Goal: Task Accomplishment & Management: Use online tool/utility

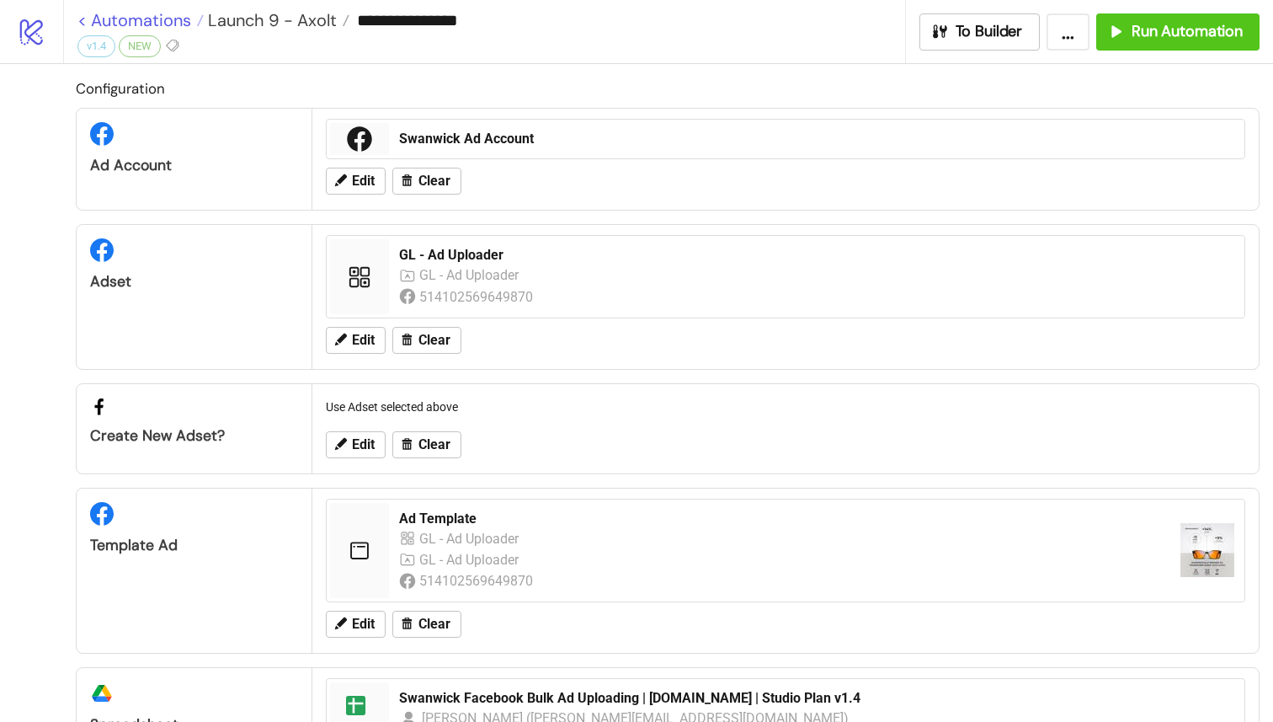
click at [94, 27] on link "< Automations" at bounding box center [140, 20] width 126 height 17
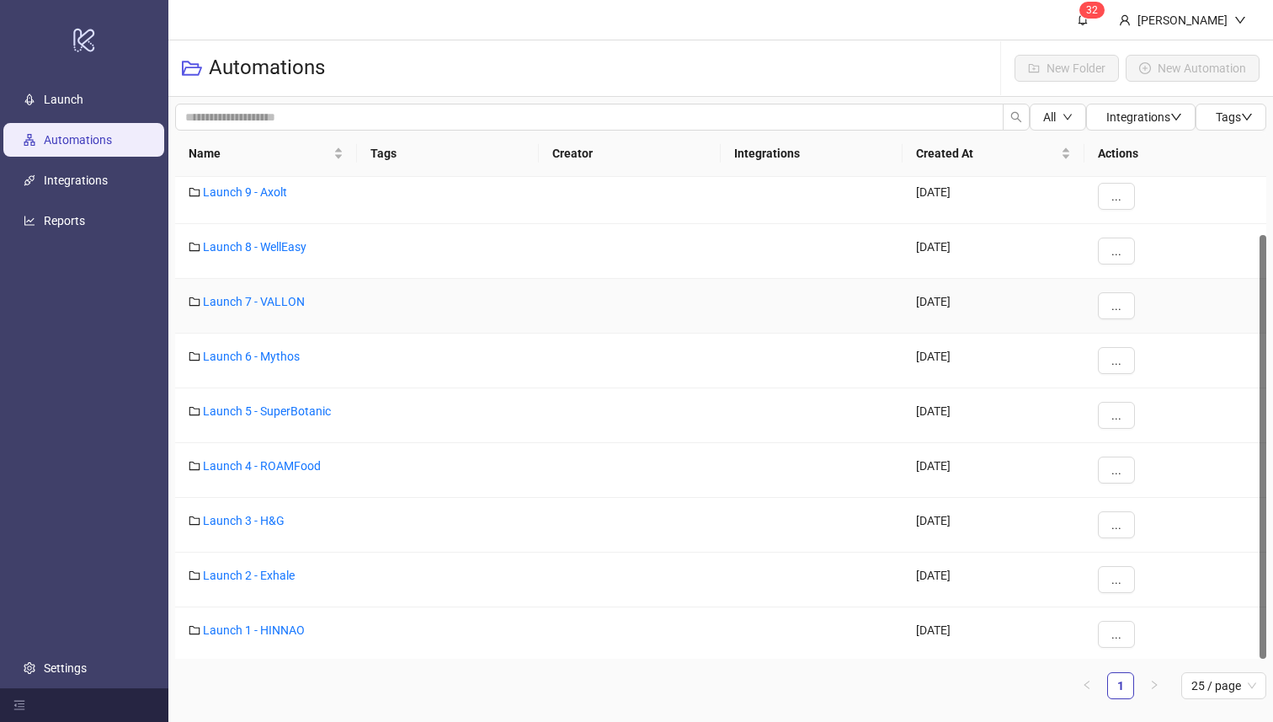
scroll to position [66, 0]
click at [296, 406] on link "Launch 5 - SuperBotanic" at bounding box center [267, 407] width 128 height 13
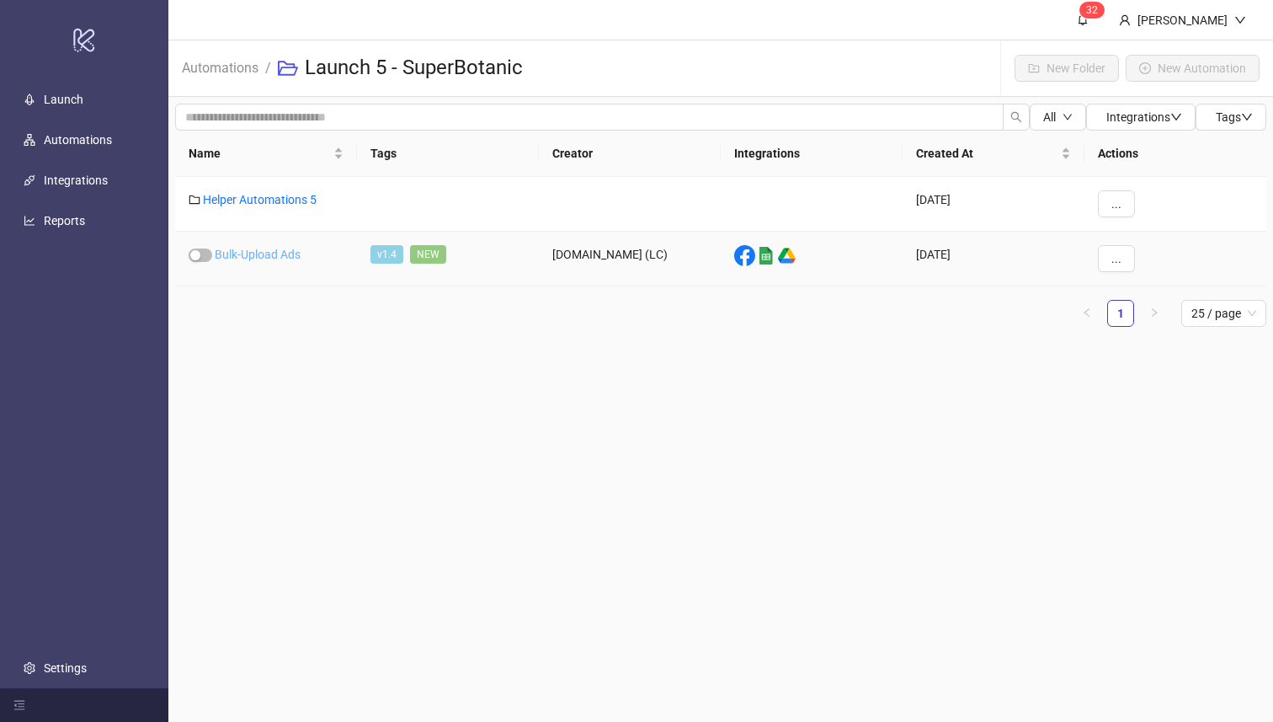
click at [285, 253] on link "Bulk-Upload Ads" at bounding box center [258, 254] width 86 height 13
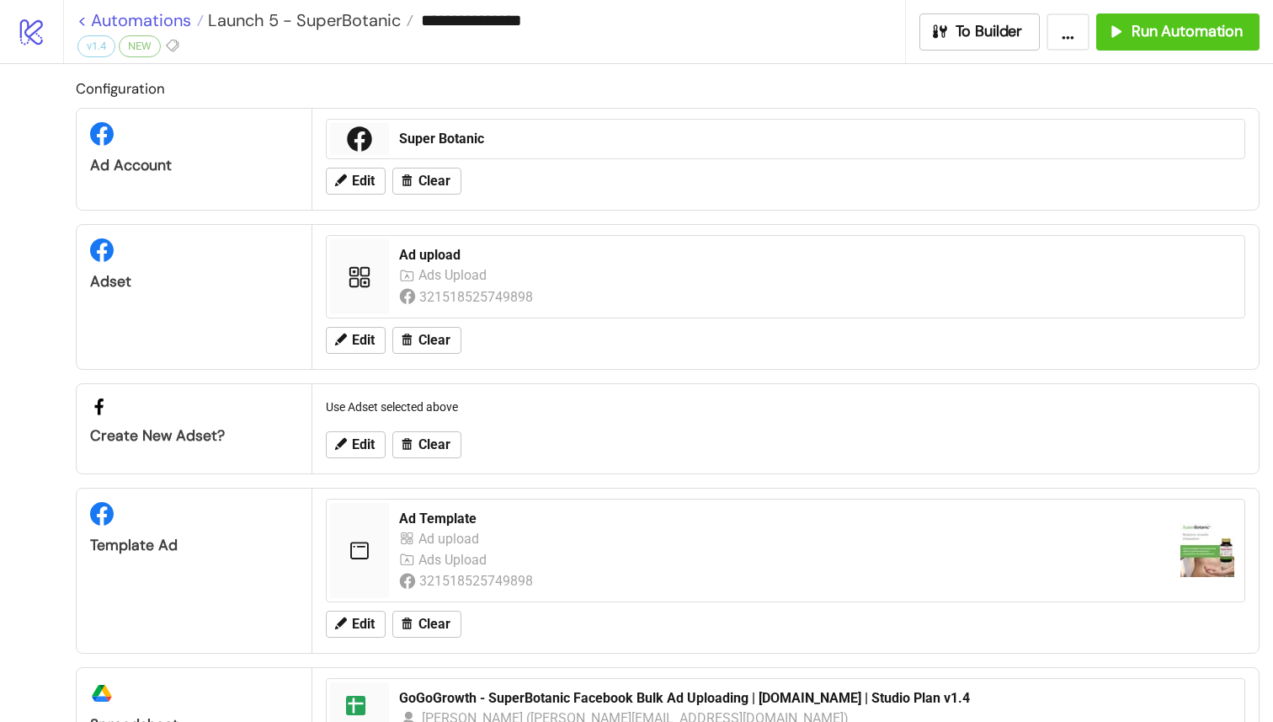
click at [91, 19] on link "< Automations" at bounding box center [140, 20] width 126 height 17
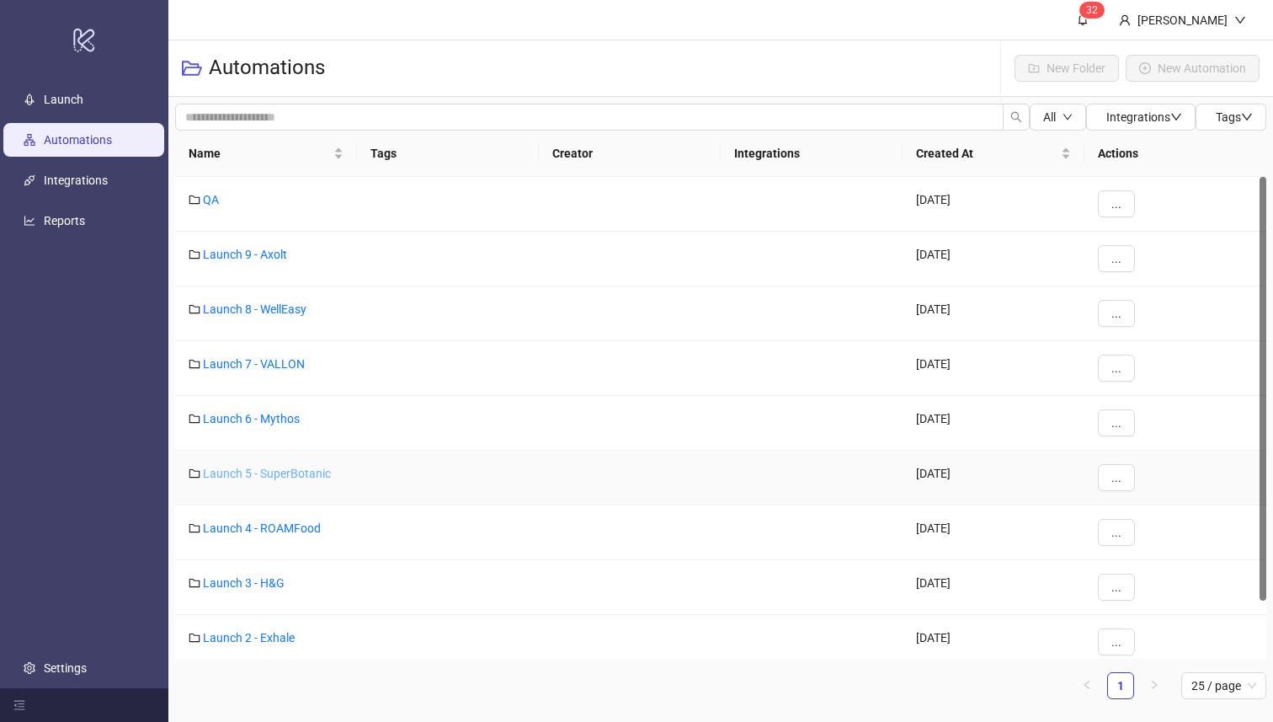
click at [296, 467] on link "Launch 5 - SuperBotanic" at bounding box center [267, 472] width 128 height 13
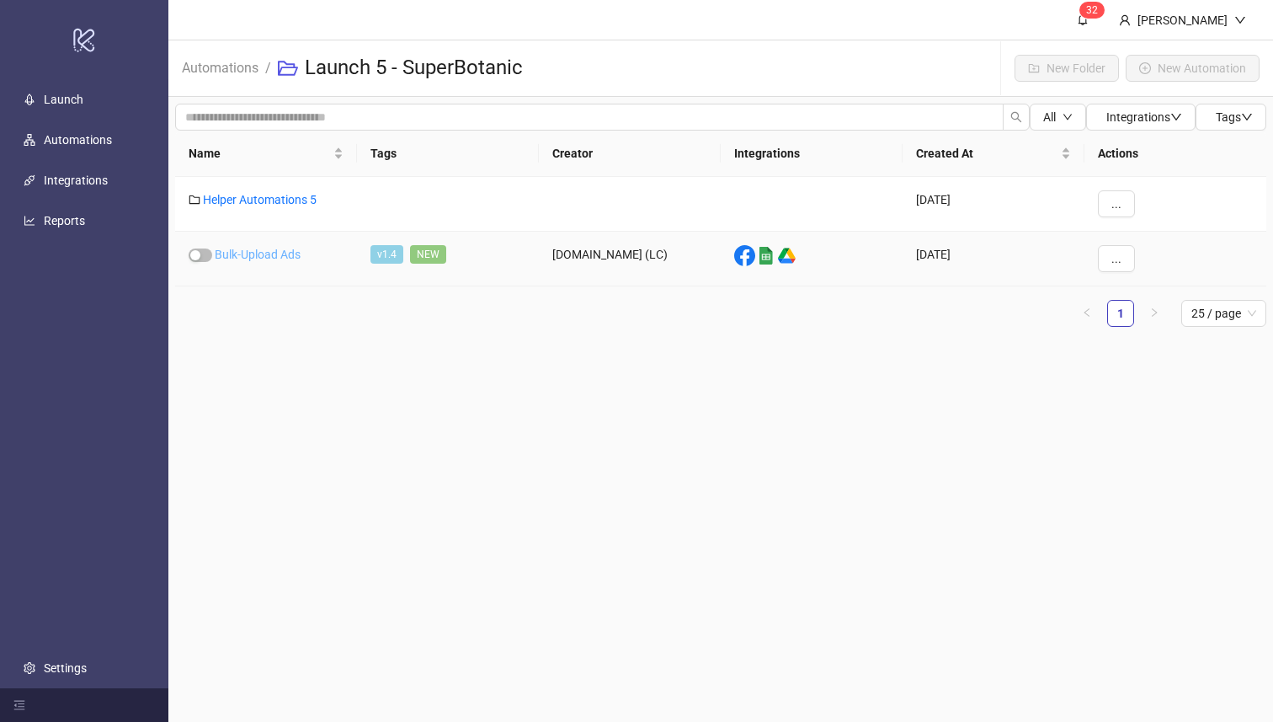
click at [289, 254] on link "Bulk-Upload Ads" at bounding box center [258, 254] width 86 height 13
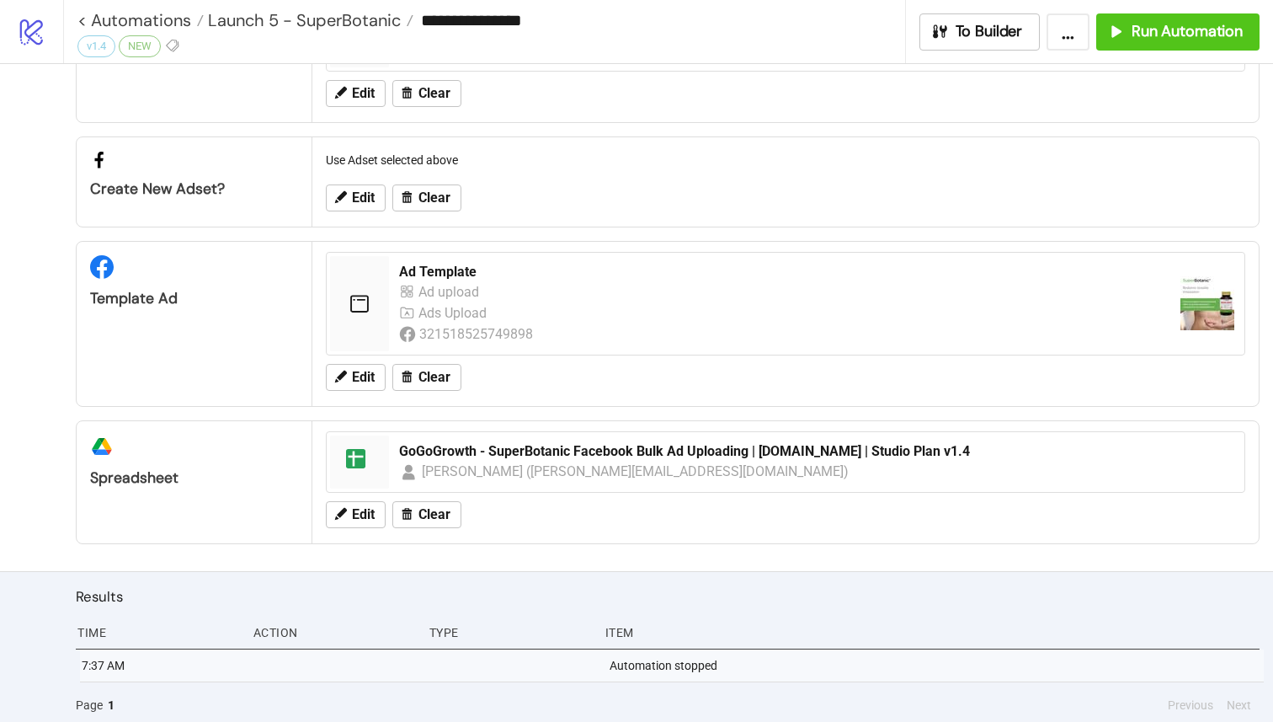
scroll to position [253, 0]
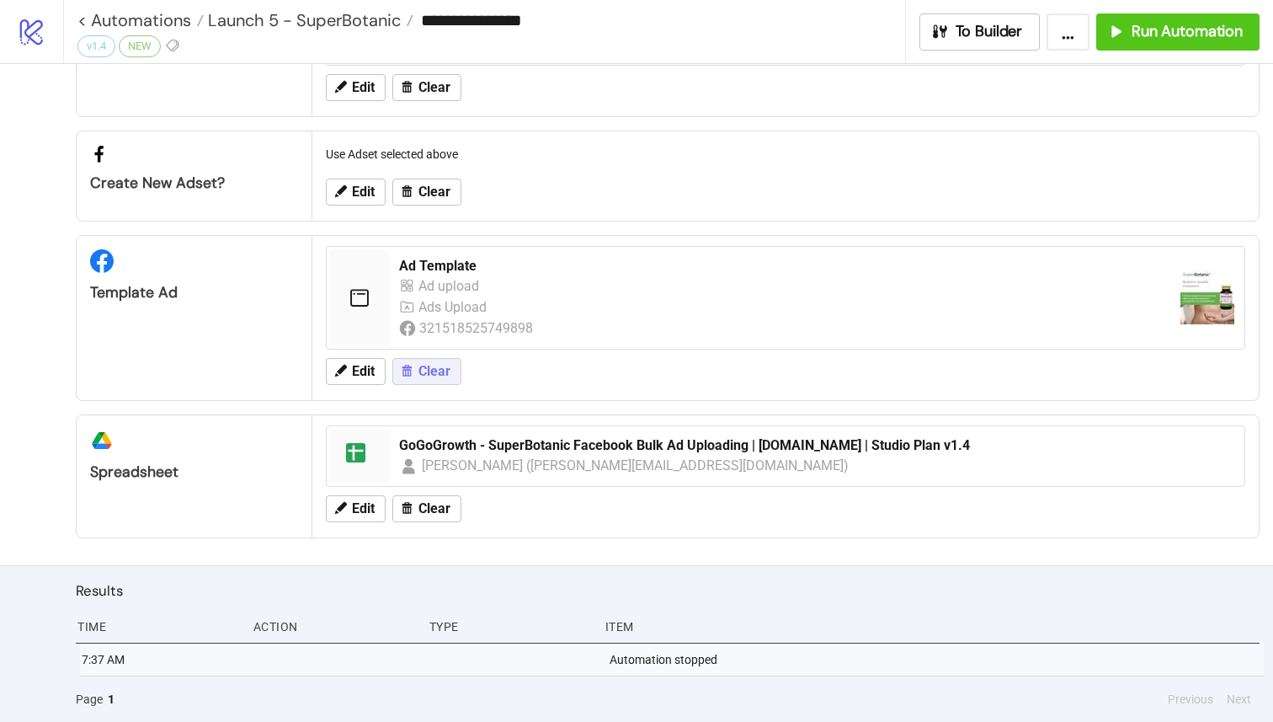
click at [429, 368] on span "Clear" at bounding box center [434, 371] width 32 height 15
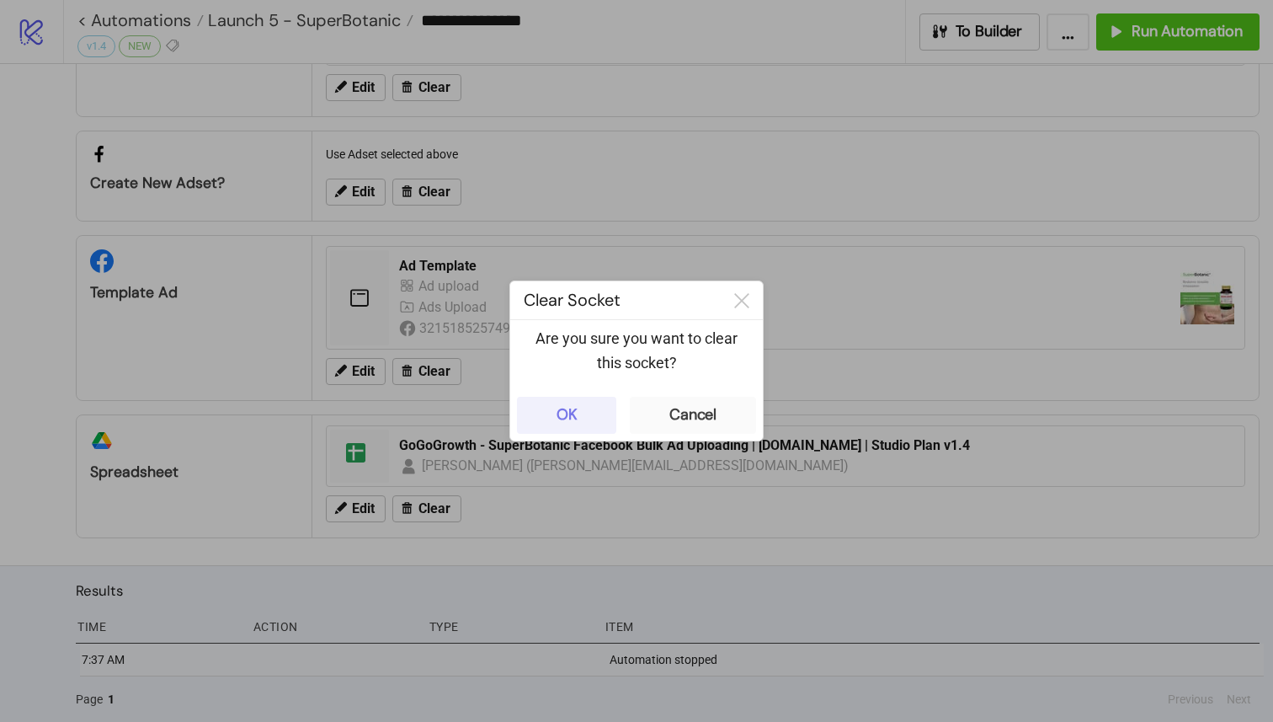
click at [600, 419] on button "OK" at bounding box center [566, 415] width 99 height 37
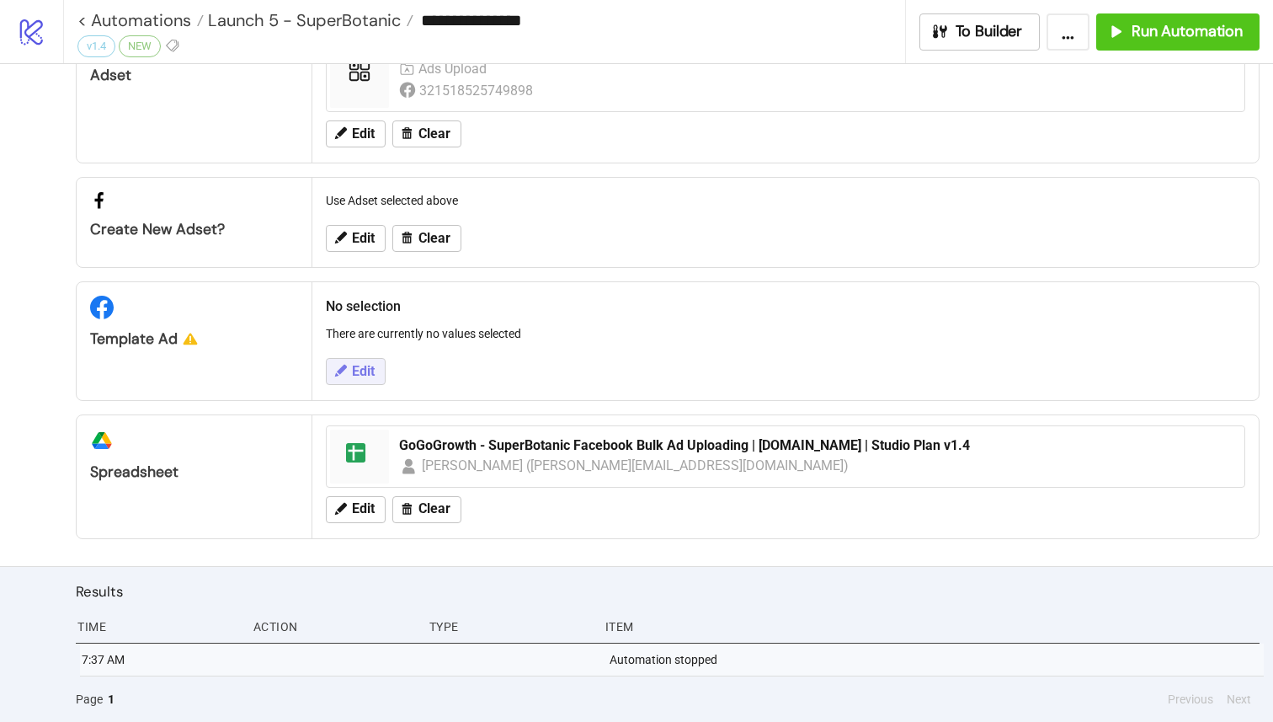
scroll to position [206, 0]
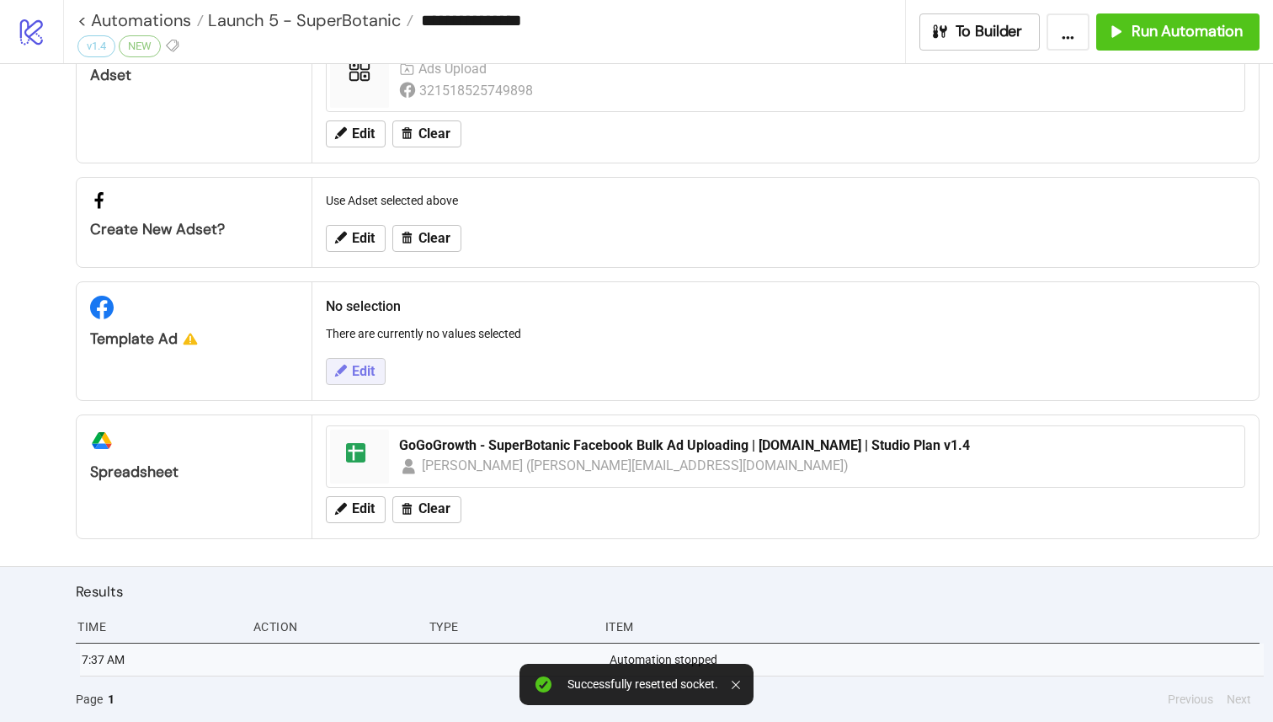
click at [368, 374] on span "Edit" at bounding box center [363, 371] width 23 height 15
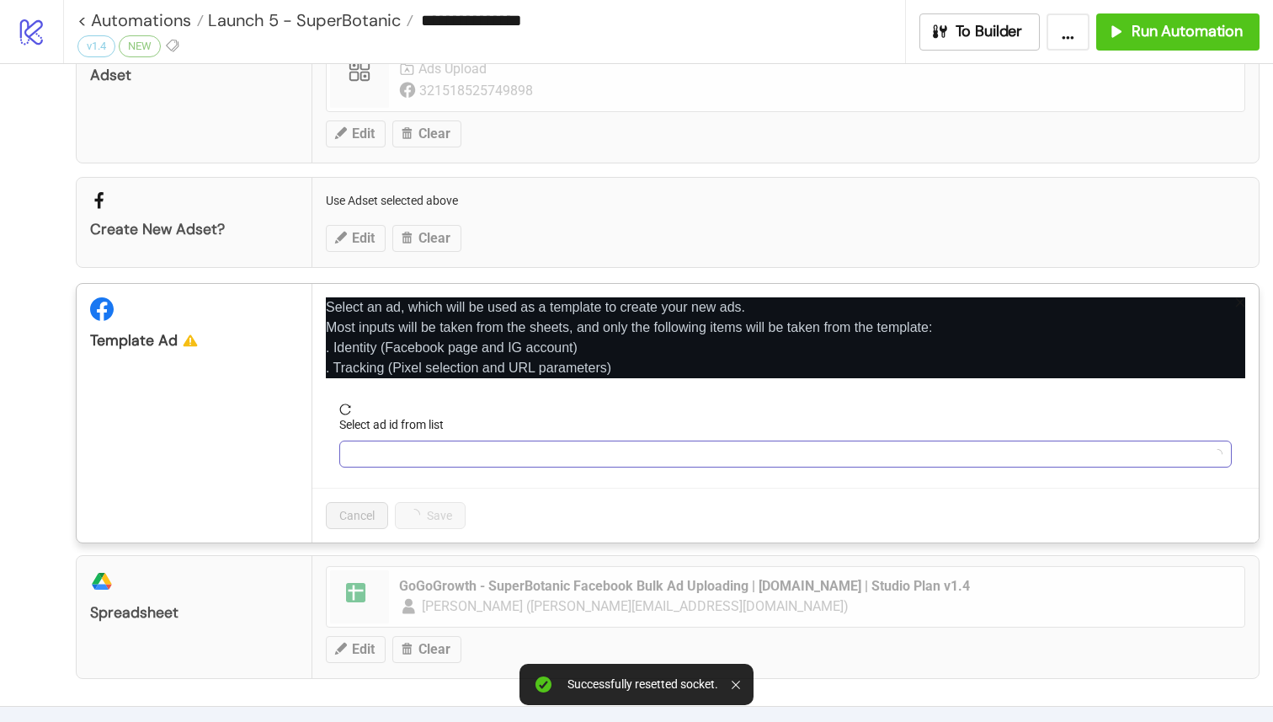
click at [419, 452] on input "Select ad id from list" at bounding box center [777, 453] width 857 height 25
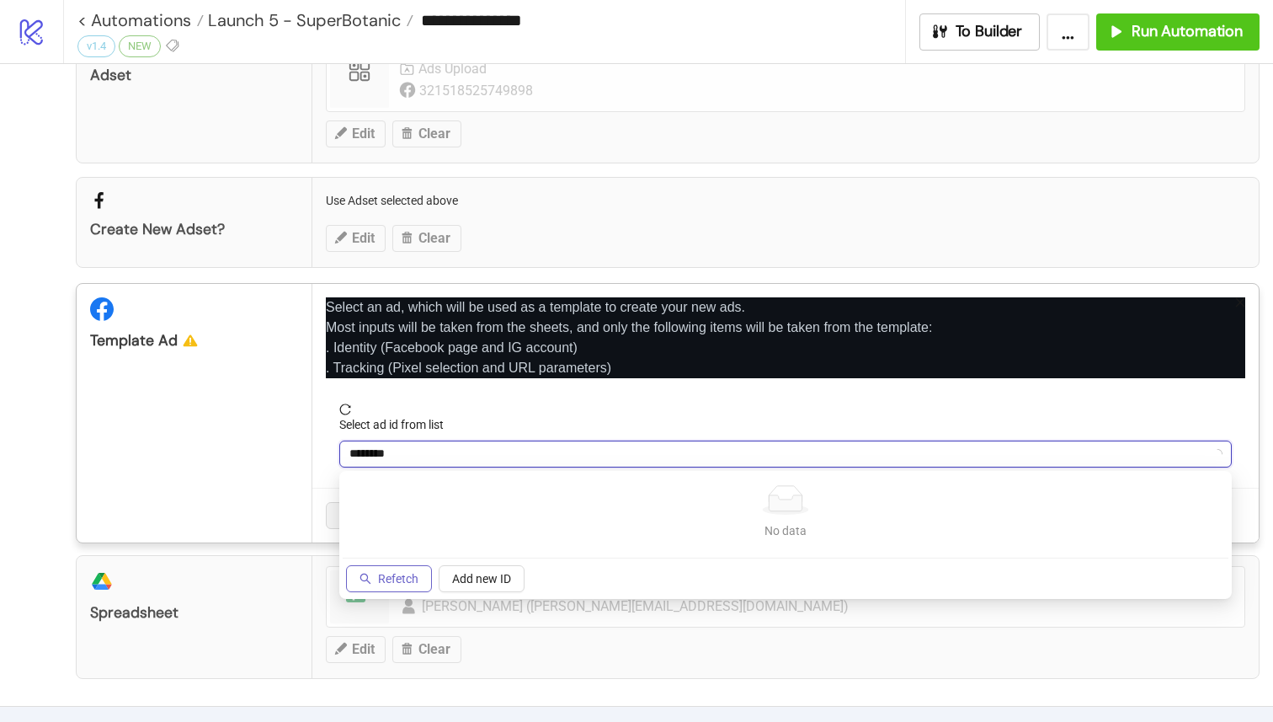
type input "********"
click at [402, 566] on button "Refetch" at bounding box center [389, 578] width 86 height 27
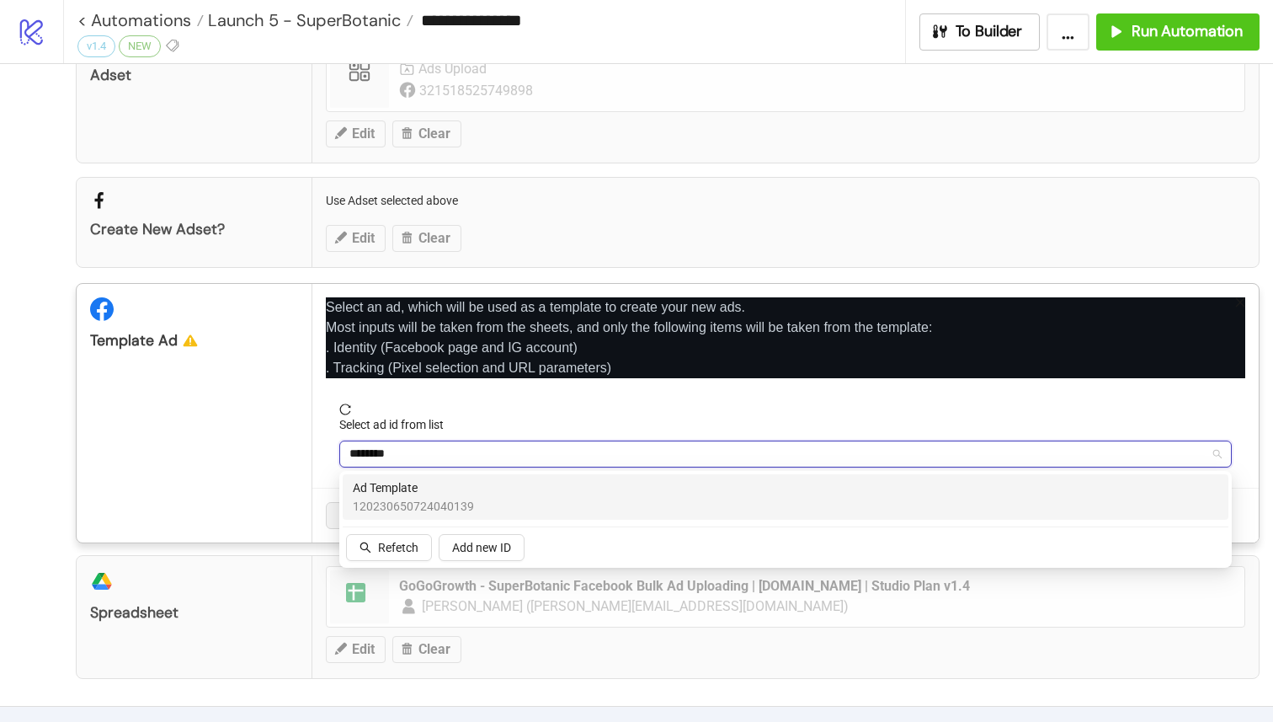
click at [399, 509] on span "120230650724040139" at bounding box center [413, 506] width 121 height 19
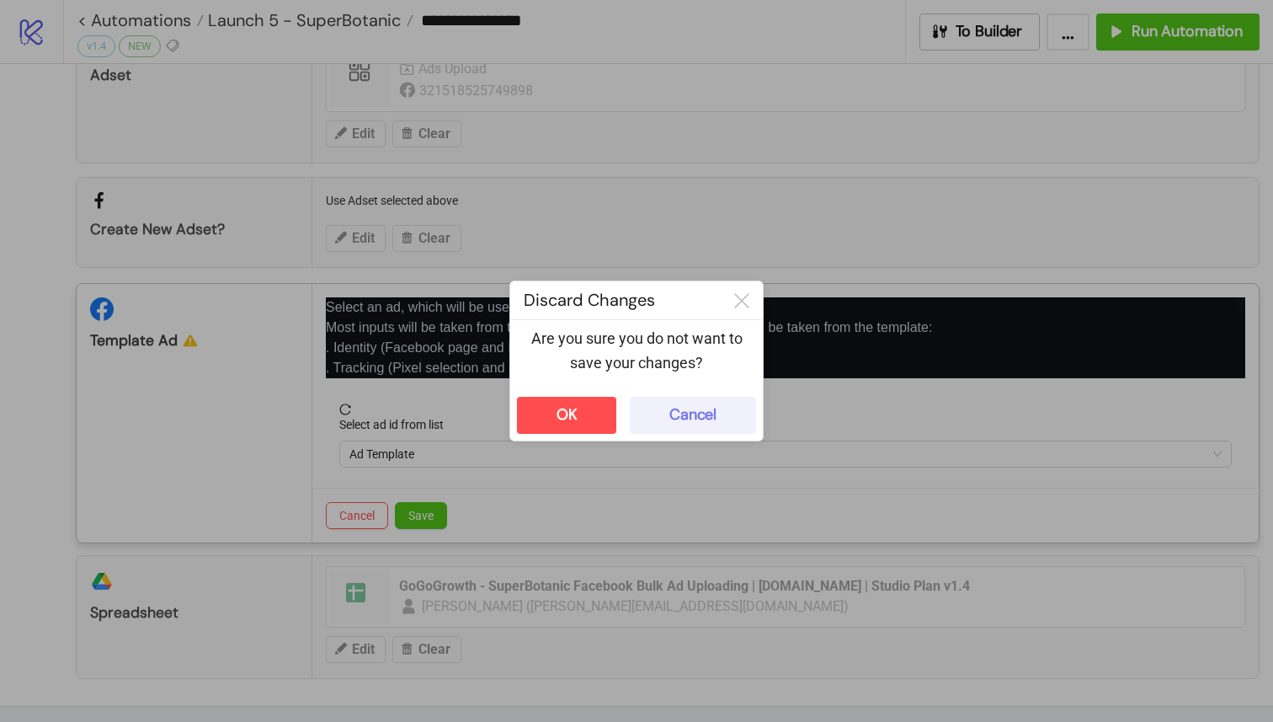
click at [699, 425] on button "Cancel" at bounding box center [693, 415] width 126 height 37
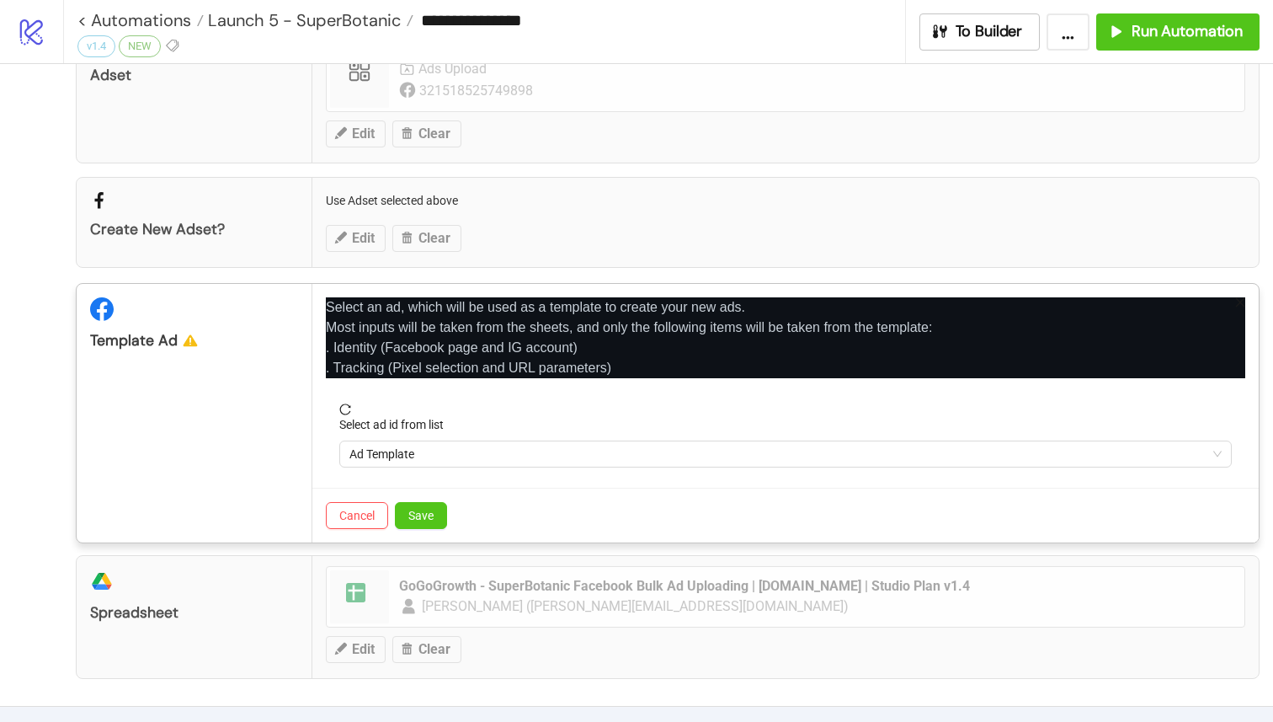
click at [539, 425] on div "Select ad id from list" at bounding box center [785, 427] width 893 height 25
click at [539, 441] on span "Ad Template" at bounding box center [785, 453] width 872 height 25
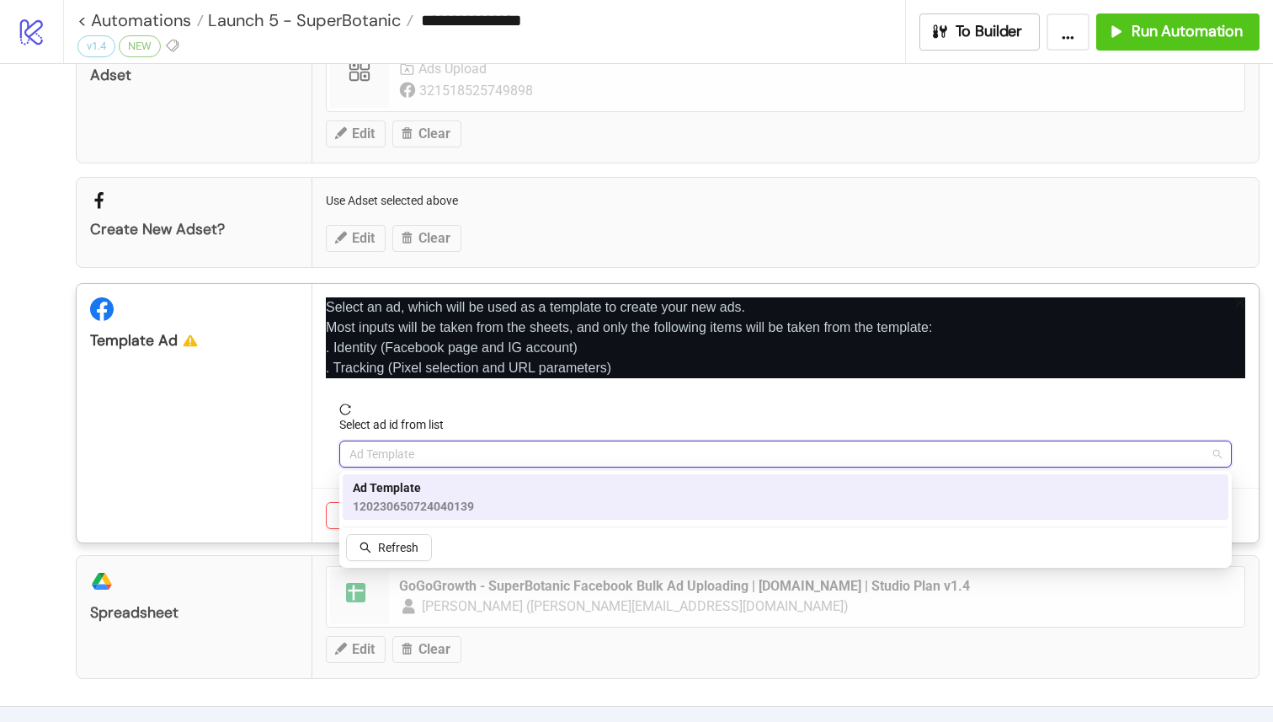
click at [509, 495] on div "Ad Template 120230650724040139" at bounding box center [786, 496] width 866 height 37
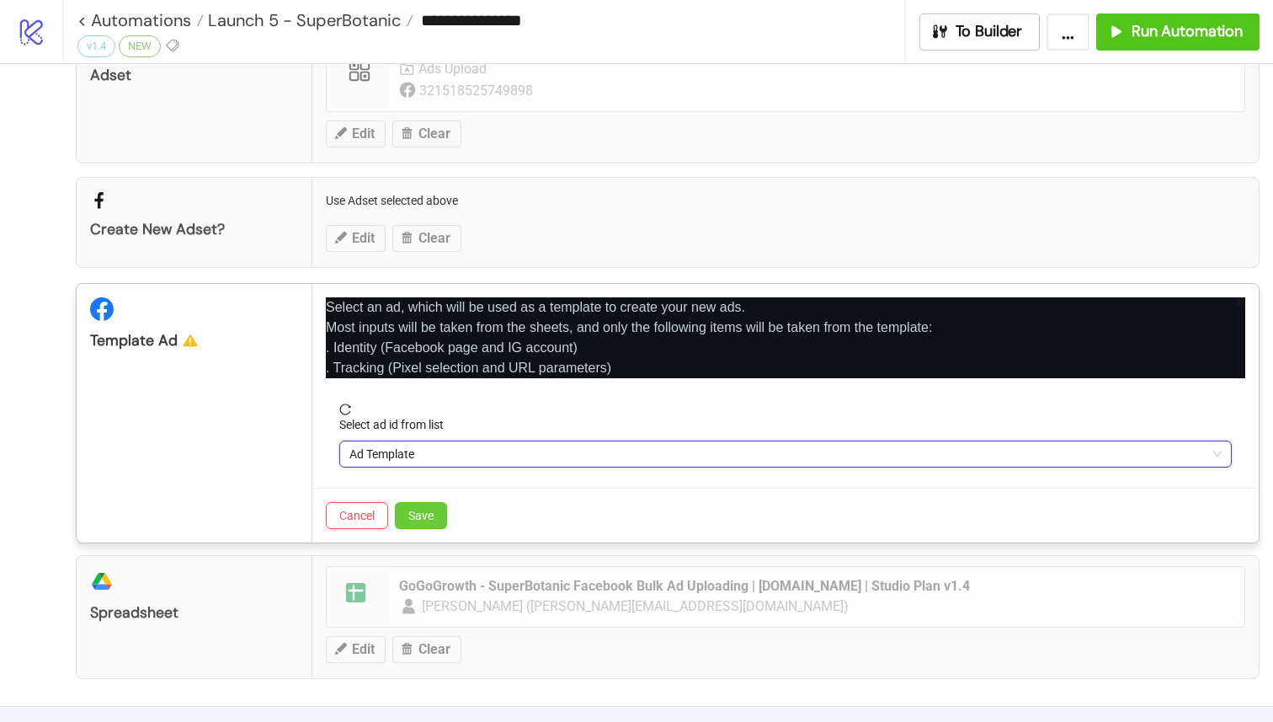
click at [420, 517] on span "Save" at bounding box center [420, 515] width 25 height 13
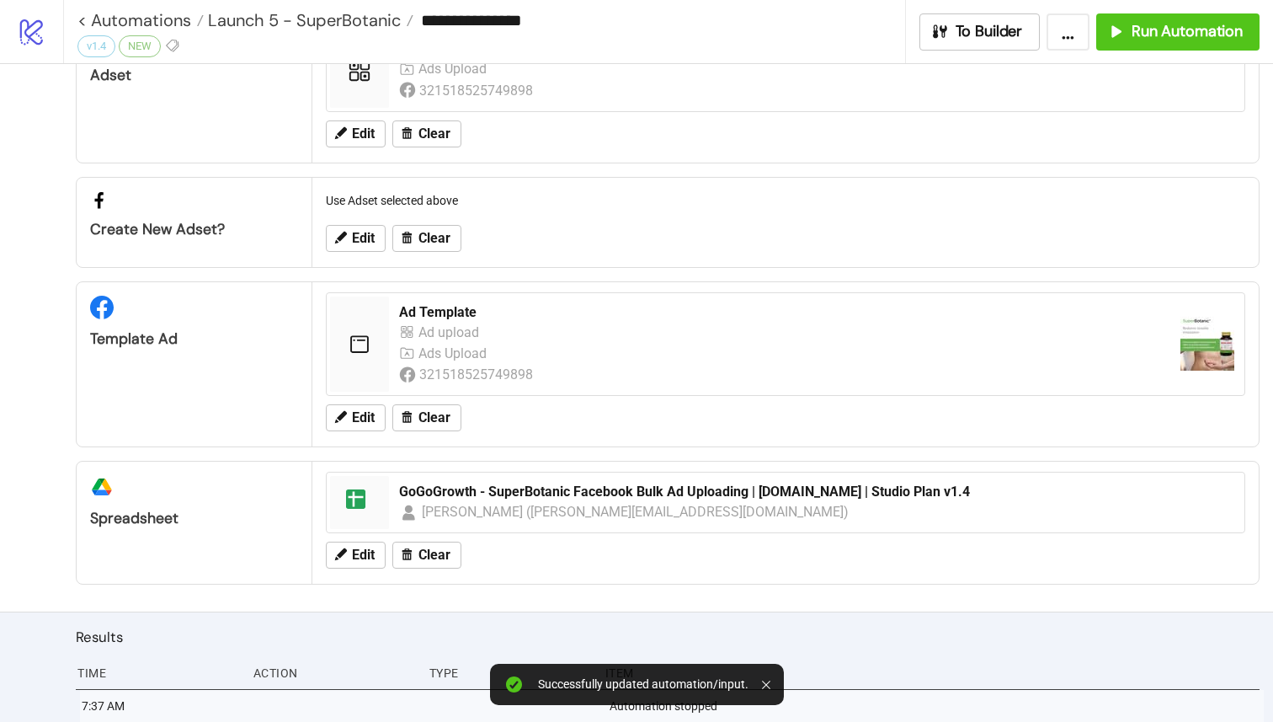
scroll to position [253, 0]
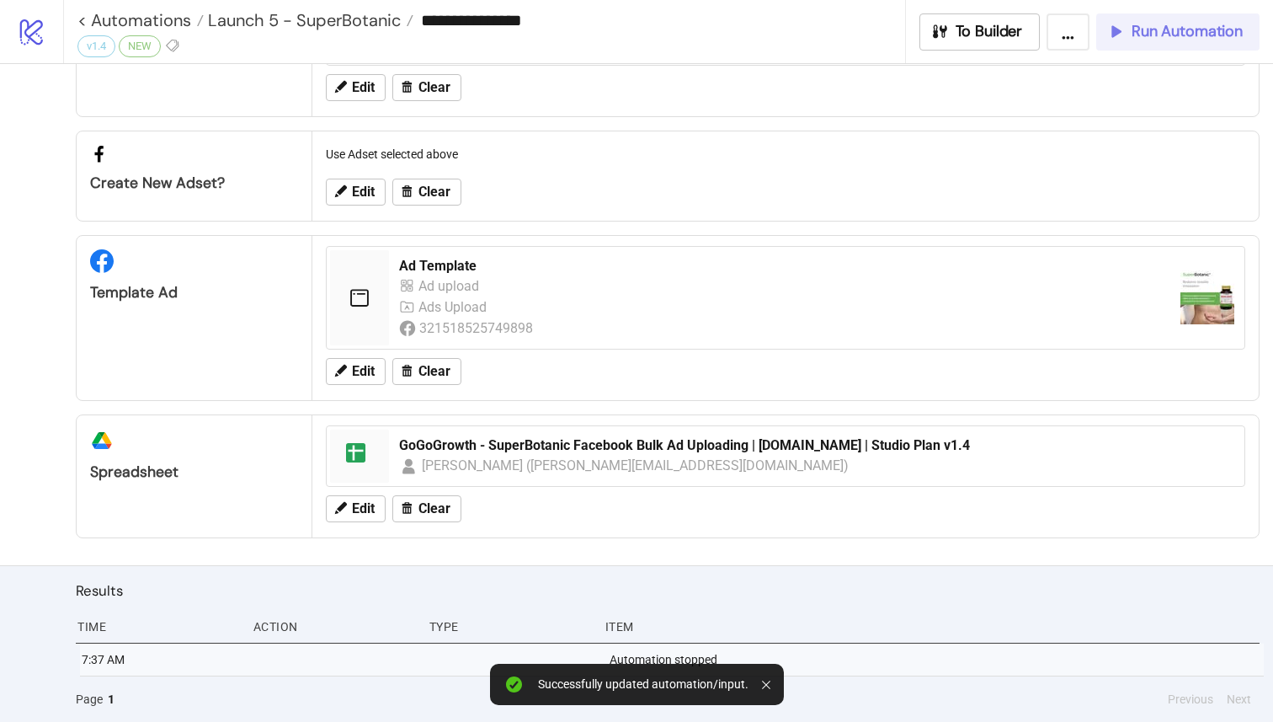
click at [1133, 34] on span "Run Automation" at bounding box center [1187, 31] width 111 height 19
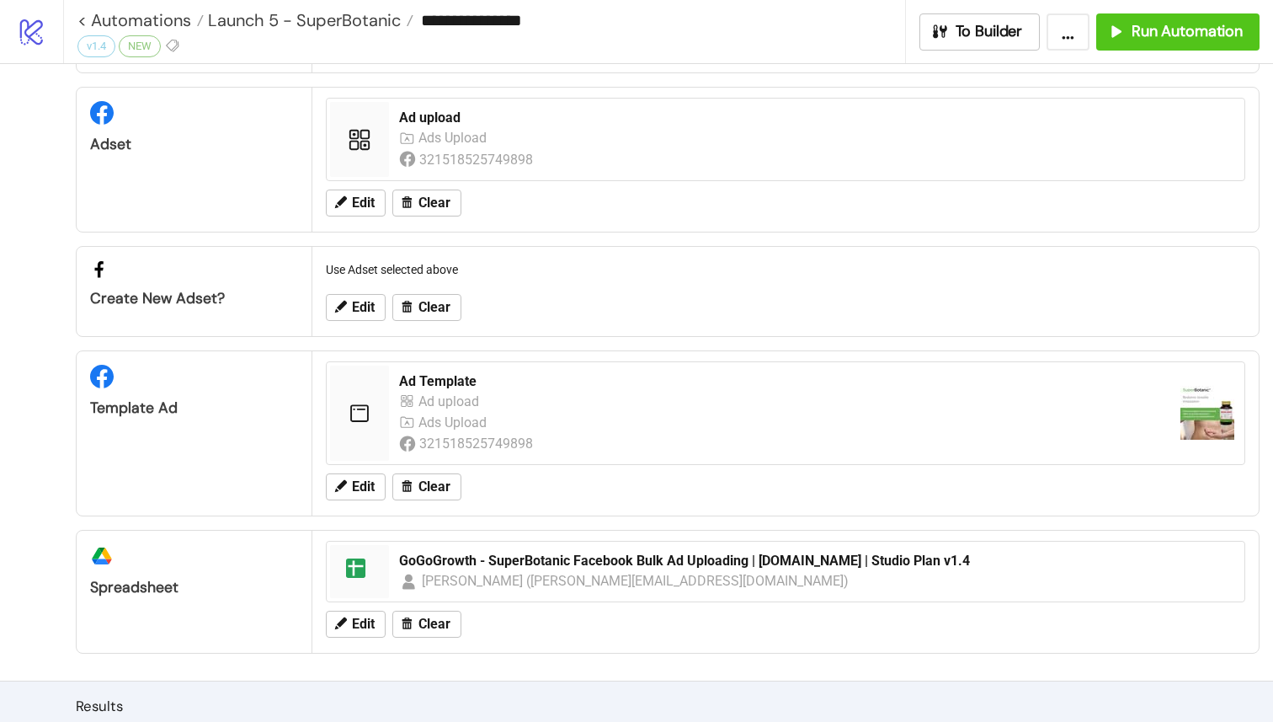
scroll to position [0, 0]
